Goal: Task Accomplishment & Management: Complete application form

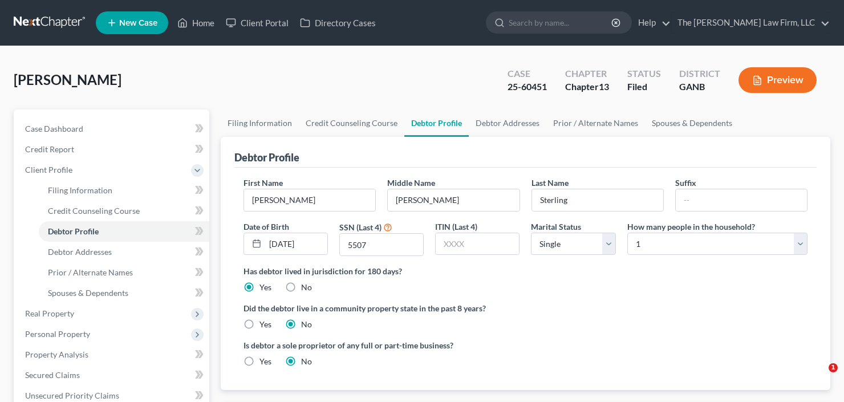
select select "0"
click at [583, 23] on input "search" at bounding box center [560, 22] width 104 height 21
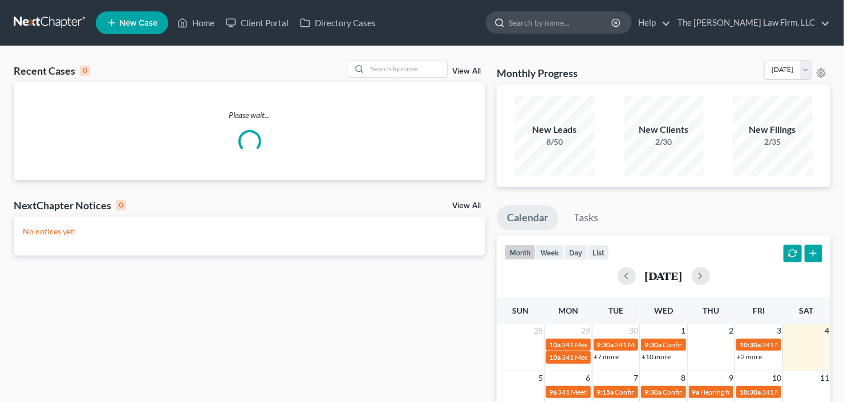
click at [555, 21] on input "search" at bounding box center [560, 22] width 104 height 21
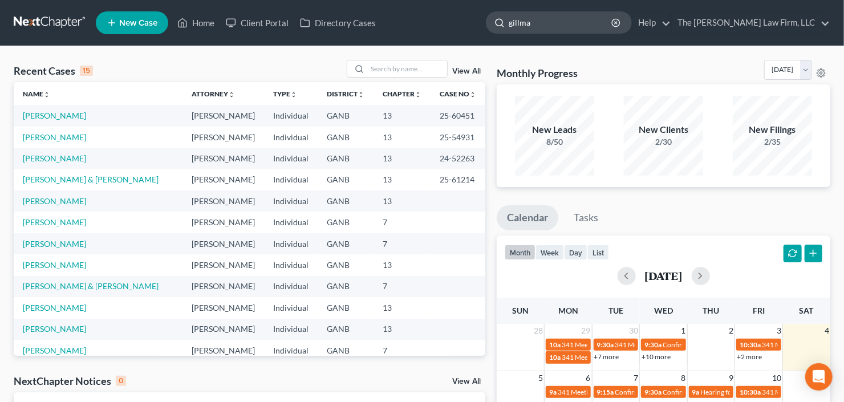
type input "gillman"
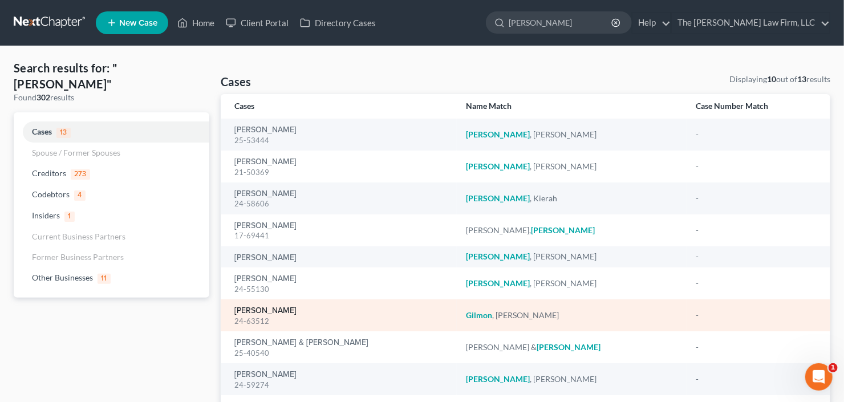
click at [258, 309] on link "Gilmon, Charles" at bounding box center [265, 311] width 62 height 8
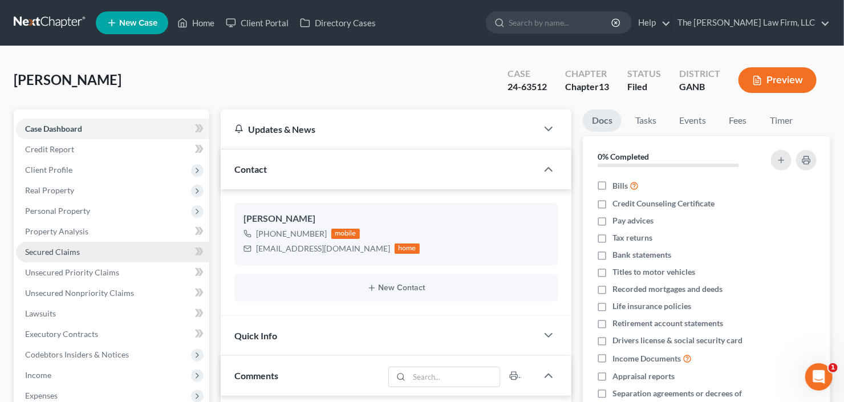
click at [54, 248] on span "Secured Claims" at bounding box center [52, 252] width 55 height 10
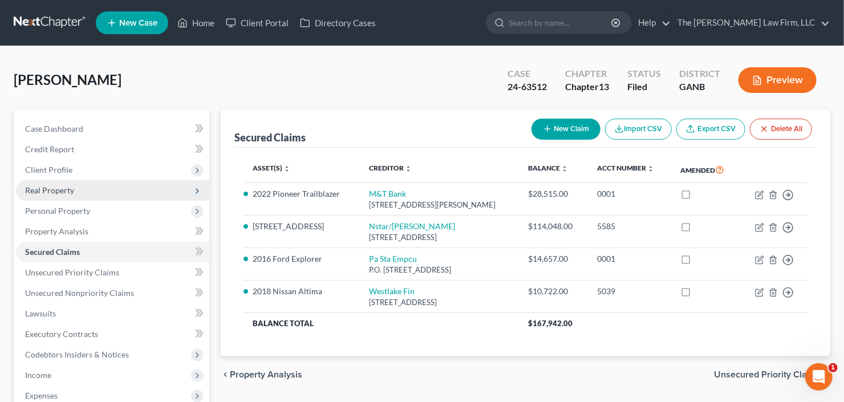
click at [62, 189] on span "Real Property" at bounding box center [49, 190] width 49 height 10
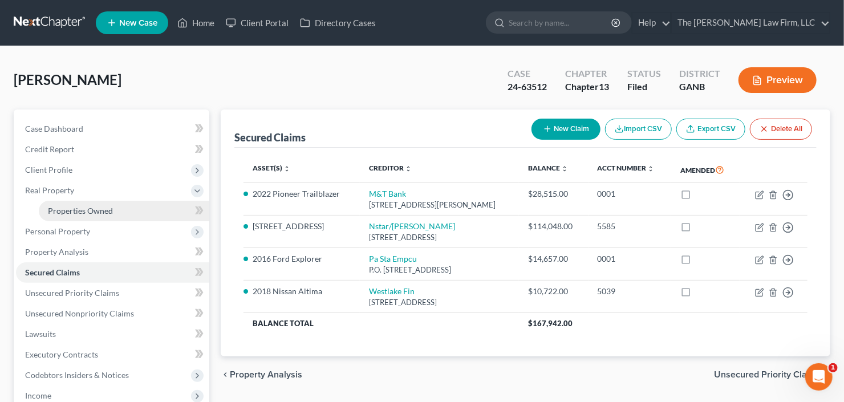
click at [67, 206] on span "Properties Owned" at bounding box center [80, 211] width 65 height 10
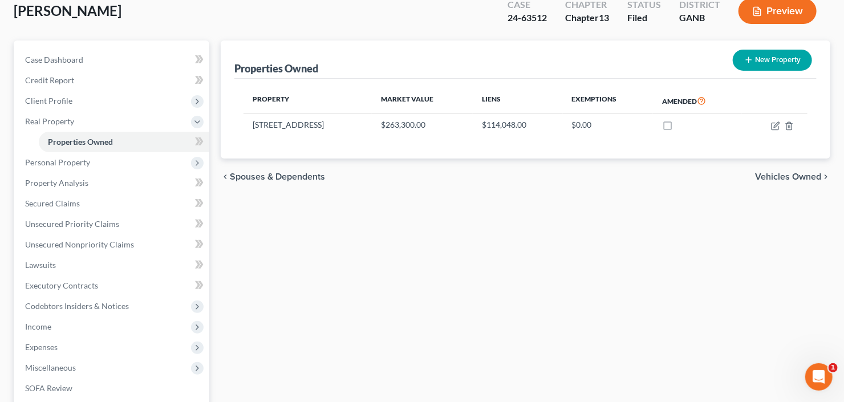
scroll to position [91, 0]
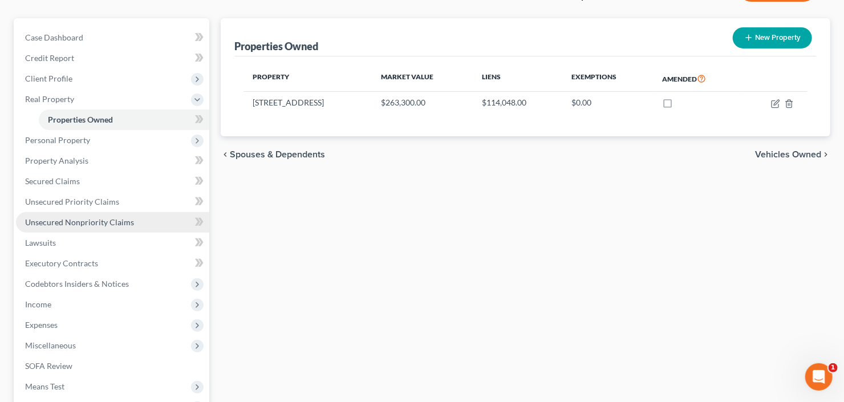
drag, startPoint x: 48, startPoint y: 217, endPoint x: 65, endPoint y: 215, distance: 16.7
click at [48, 217] on span "Unsecured Nonpriority Claims" at bounding box center [79, 222] width 109 height 10
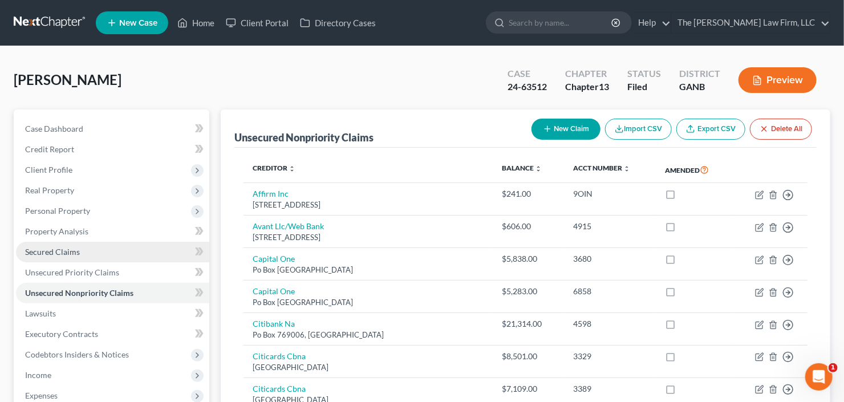
click at [115, 246] on link "Secured Claims" at bounding box center [112, 252] width 193 height 21
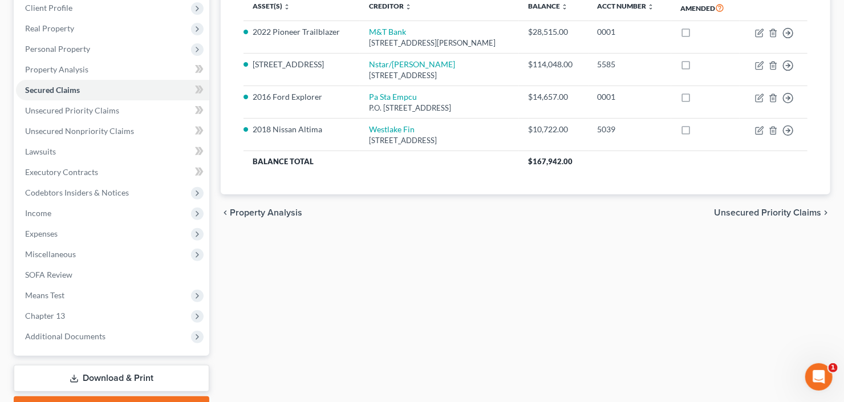
scroll to position [182, 0]
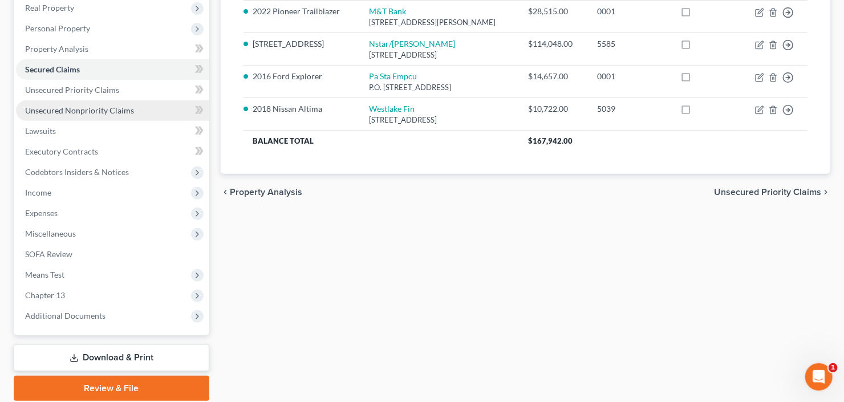
click at [19, 107] on link "Unsecured Nonpriority Claims" at bounding box center [112, 110] width 193 height 21
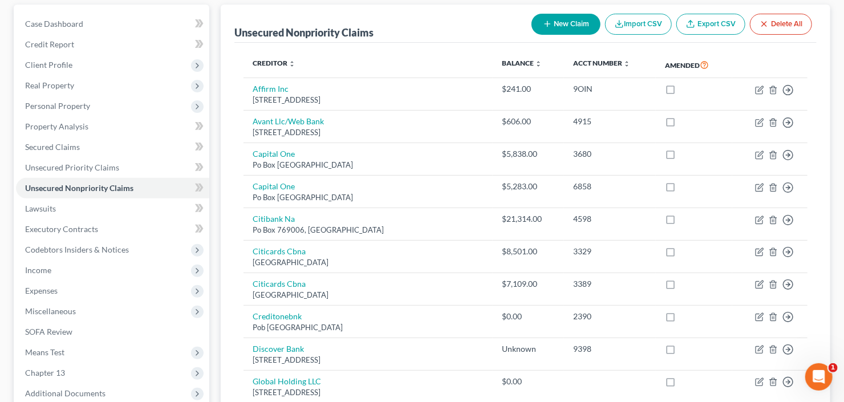
scroll to position [182, 0]
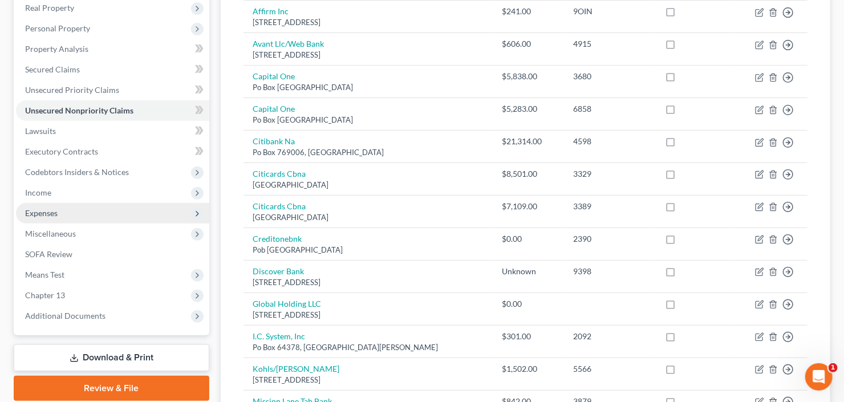
click at [56, 215] on span "Expenses" at bounding box center [41, 213] width 32 height 10
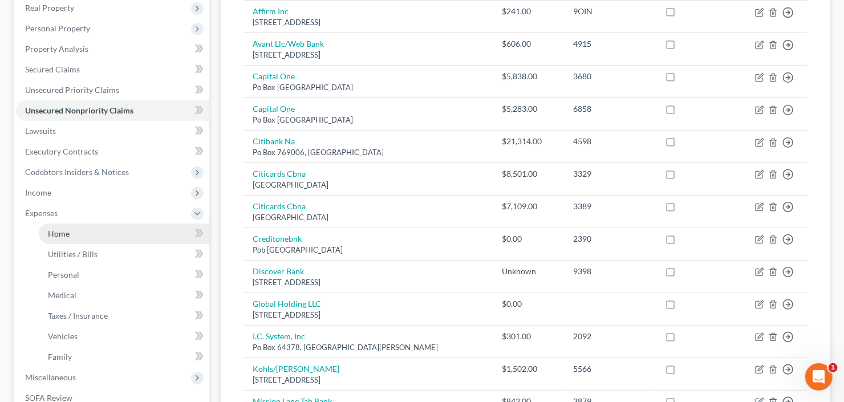
click at [57, 234] on span "Home" at bounding box center [59, 234] width 22 height 10
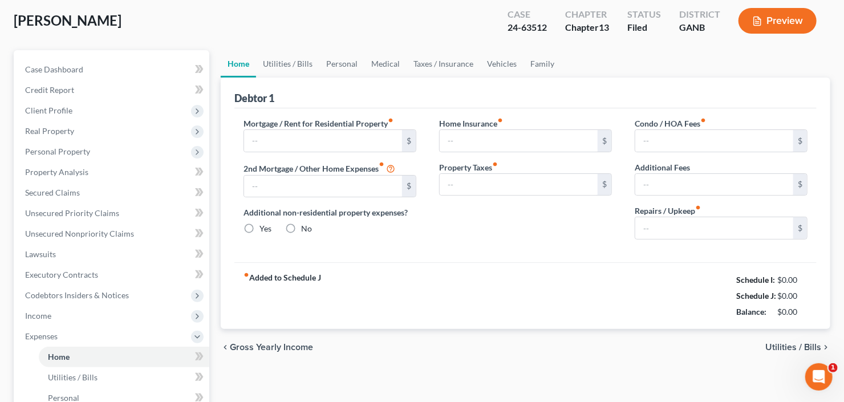
type input "863.00"
type input "0.00"
radio input "true"
type input "0.00"
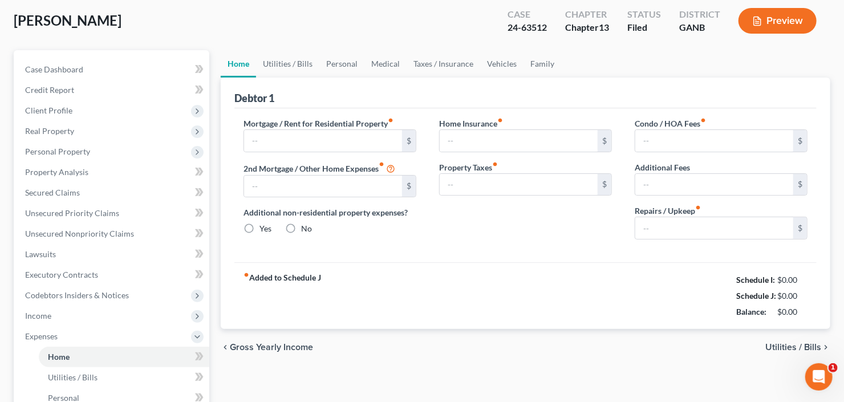
type input "0.00"
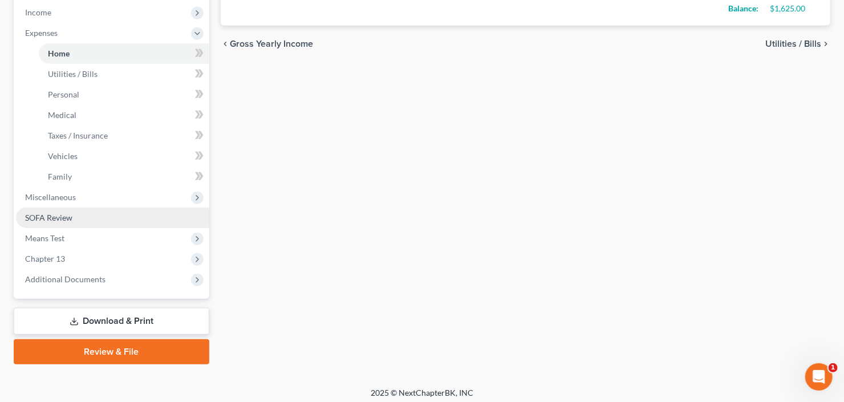
scroll to position [365, 0]
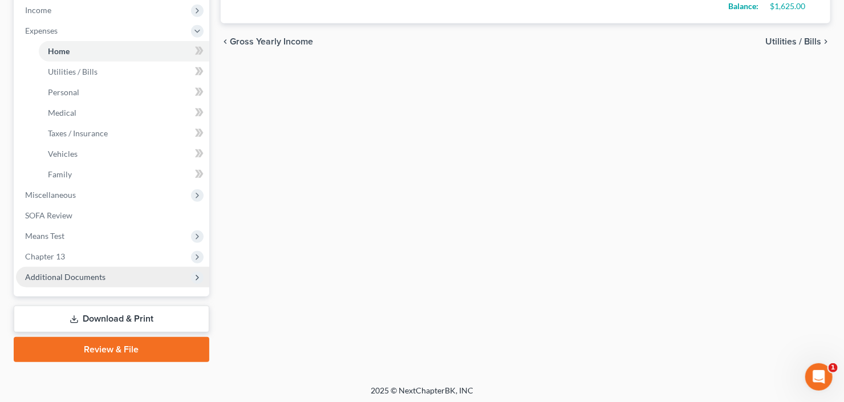
click at [54, 282] on span "Additional Documents" at bounding box center [112, 277] width 193 height 21
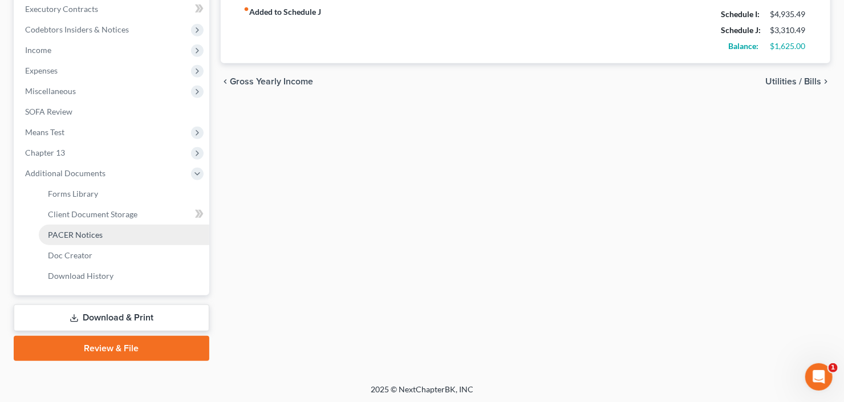
click at [97, 231] on span "PACER Notices" at bounding box center [75, 235] width 55 height 10
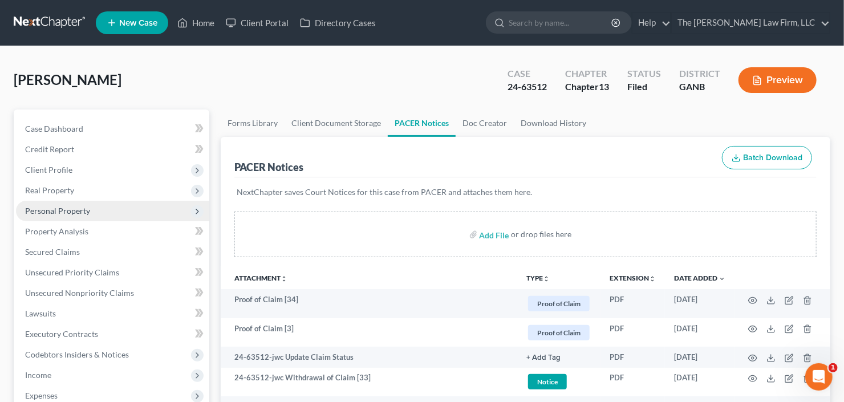
click at [81, 213] on span "Personal Property" at bounding box center [57, 211] width 65 height 10
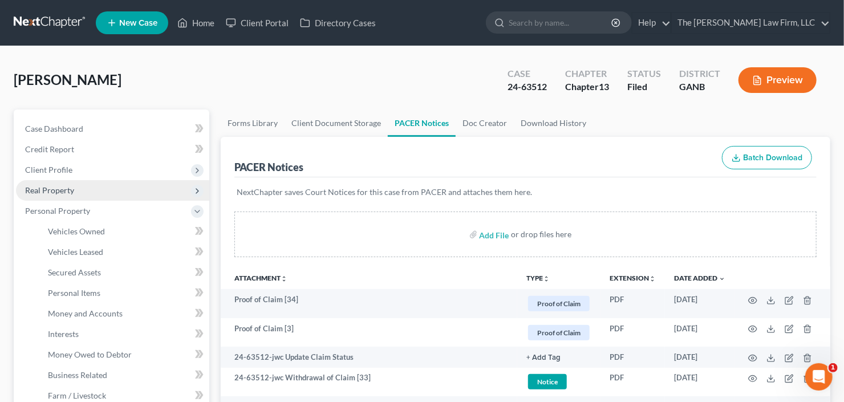
click at [92, 194] on span "Real Property" at bounding box center [112, 190] width 193 height 21
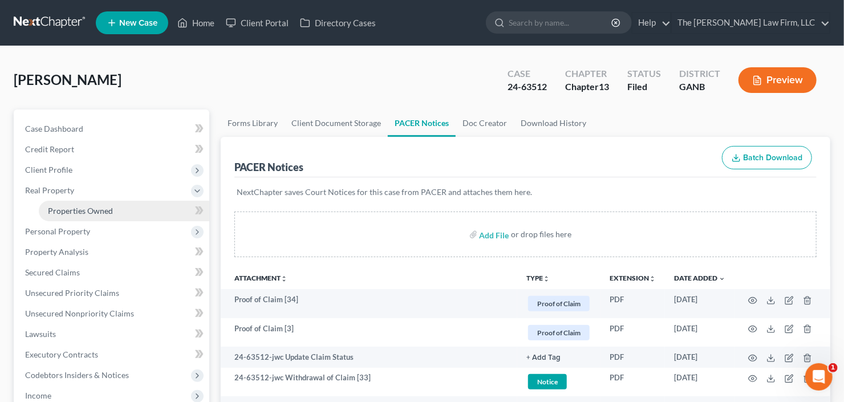
click at [100, 209] on span "Properties Owned" at bounding box center [80, 211] width 65 height 10
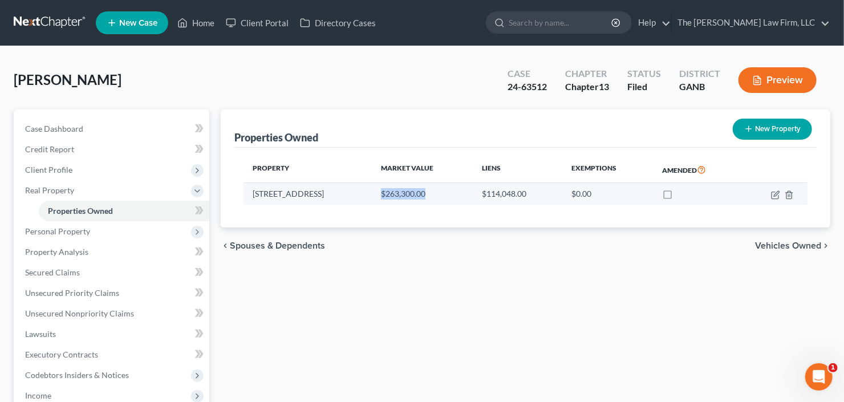
drag, startPoint x: 408, startPoint y: 195, endPoint x: 349, endPoint y: 195, distance: 58.7
click at [372, 195] on td "$263,300.00" at bounding box center [422, 194] width 101 height 22
copy td "$263,300.00"
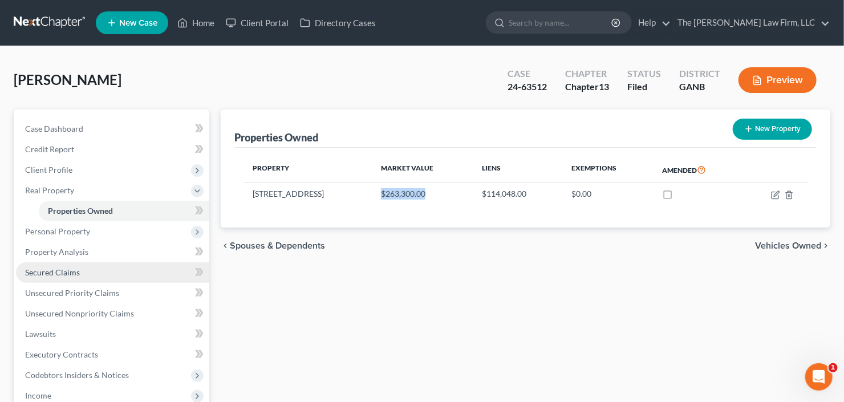
click at [45, 278] on link "Secured Claims" at bounding box center [112, 272] width 193 height 21
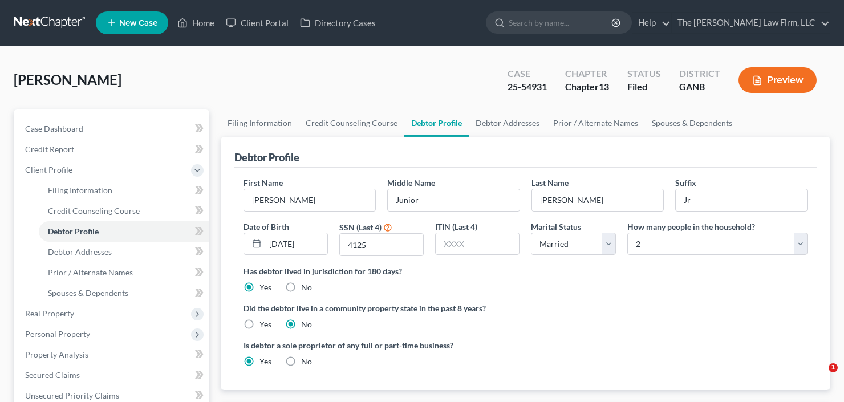
select select "1"
